Goal: Transaction & Acquisition: Purchase product/service

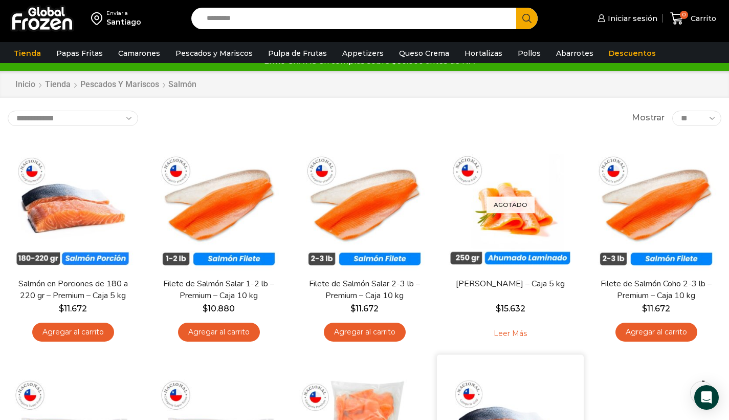
scroll to position [95, 0]
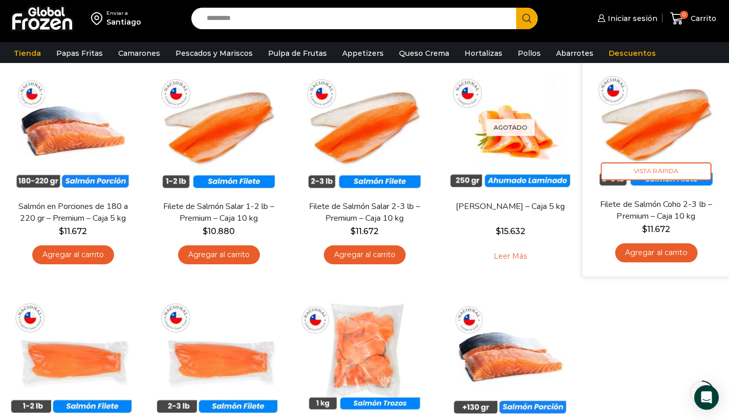
click at [671, 148] on img at bounding box center [655, 124] width 131 height 131
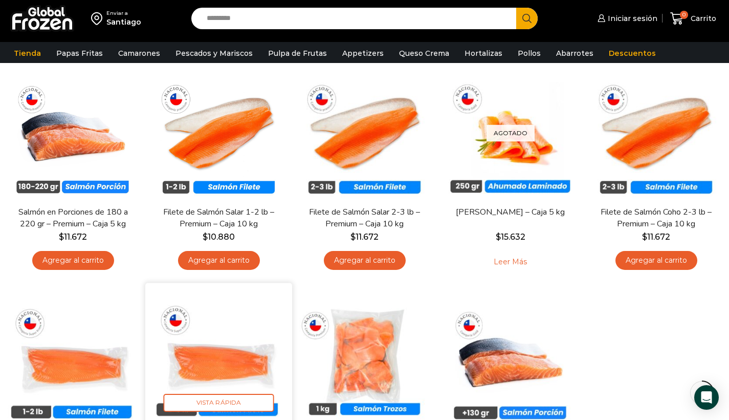
scroll to position [89, 0]
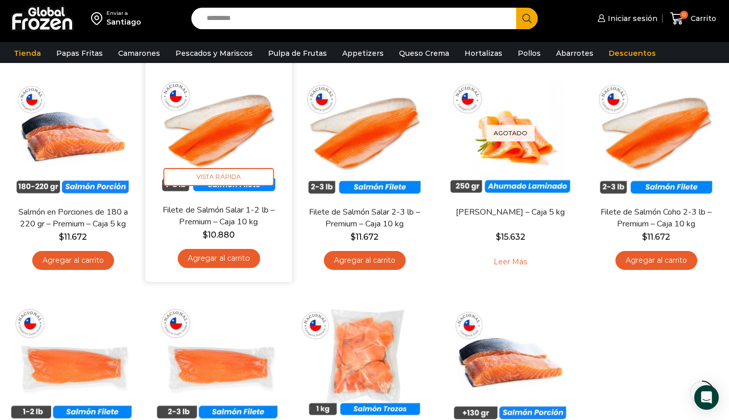
click at [230, 212] on link "Filete de Salmón Salar 1-2 lb – Premium – Caja 10 kg" at bounding box center [219, 216] width 118 height 24
click at [242, 144] on img at bounding box center [218, 129] width 131 height 131
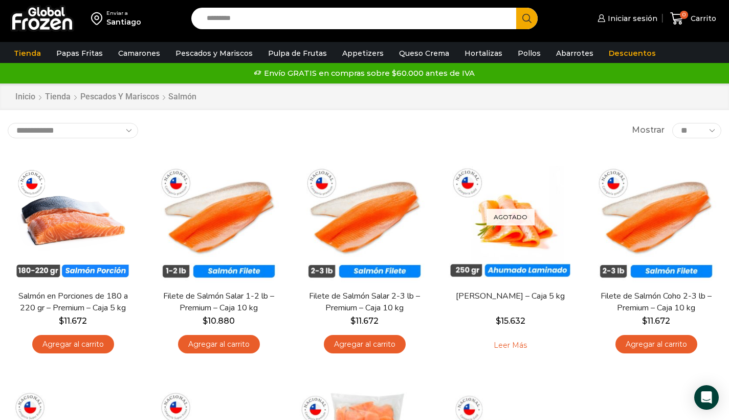
click at [261, 24] on input "Search input" at bounding box center [357, 18] width 310 height 21
type input "********"
click at [527, 18] on button "Search" at bounding box center [526, 18] width 21 height 21
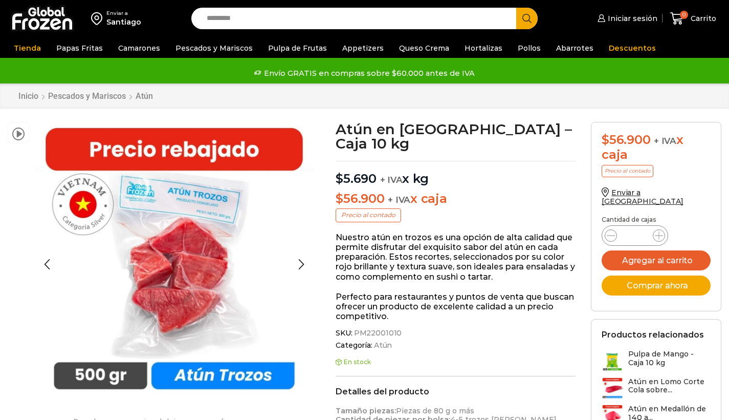
click at [237, 280] on img at bounding box center [174, 262] width 280 height 280
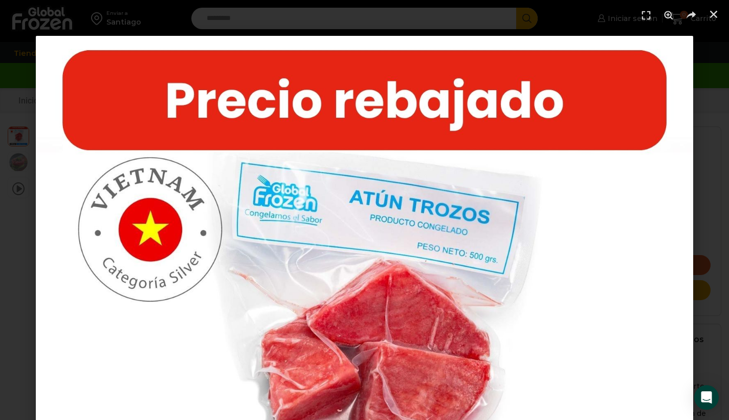
scroll to position [3, 0]
click at [715, 14] on icon "Cerrar (Esc)" at bounding box center [714, 14] width 10 height 10
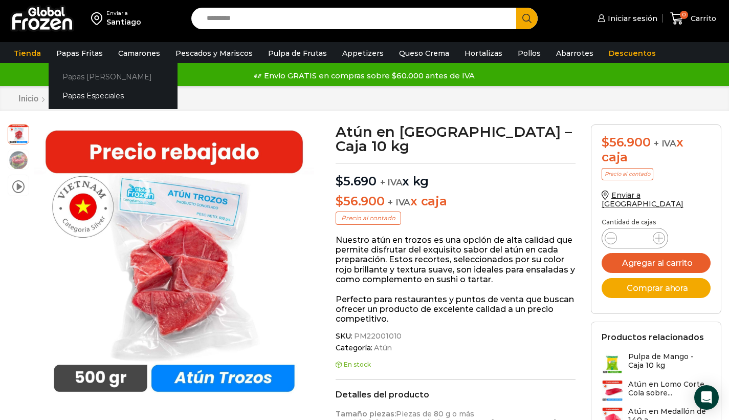
click at [78, 77] on link "Papas [PERSON_NAME]" at bounding box center [113, 76] width 129 height 19
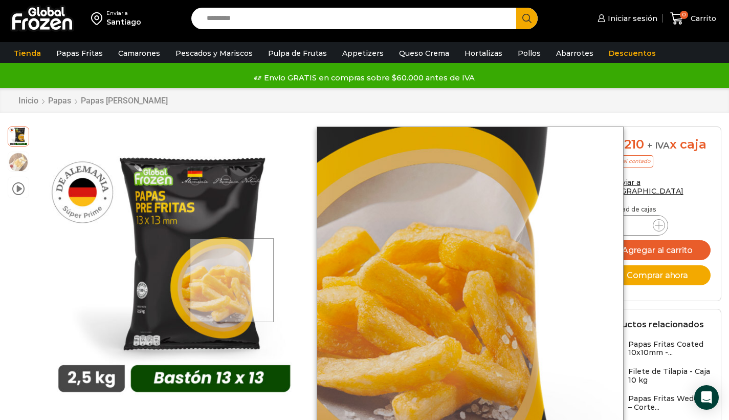
click at [233, 280] on div at bounding box center [232, 280] width 84 height 84
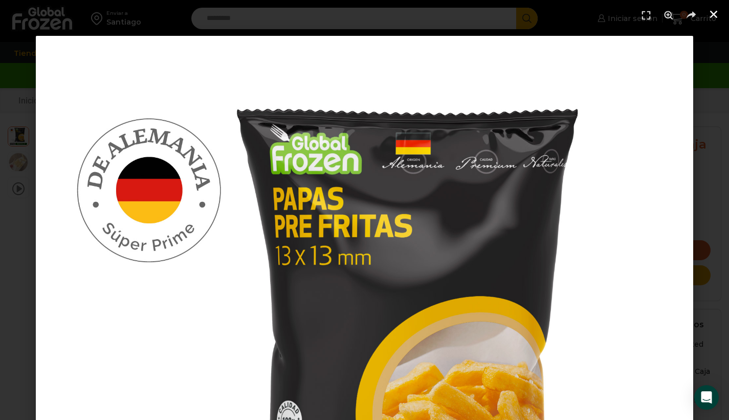
click at [715, 12] on icon "Cerrar (Esc)" at bounding box center [714, 14] width 10 height 10
